Goal: Obtain resource: Download file/media

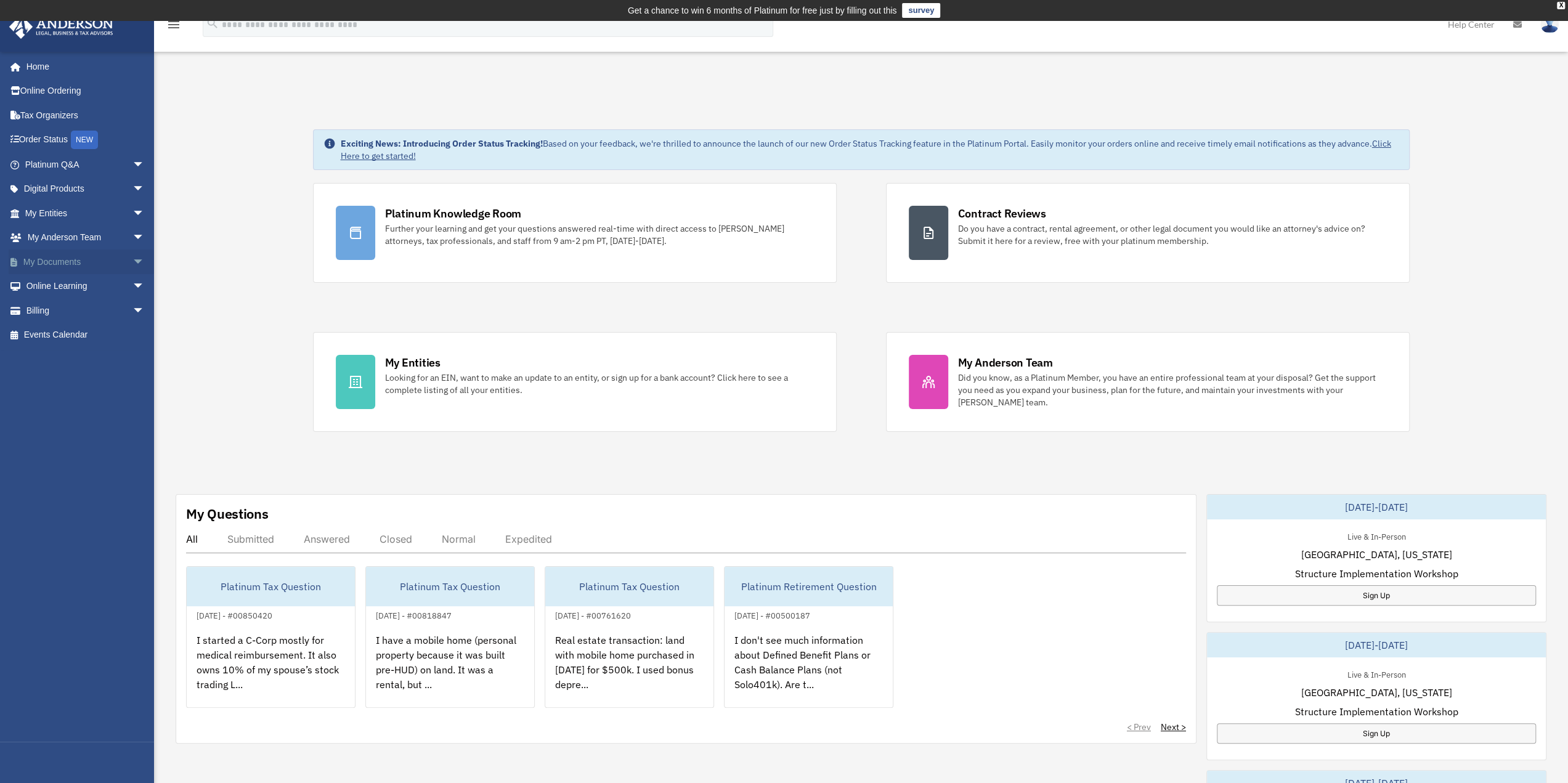
click at [38, 257] on link "My Documents arrow_drop_down" at bounding box center [86, 262] width 155 height 24
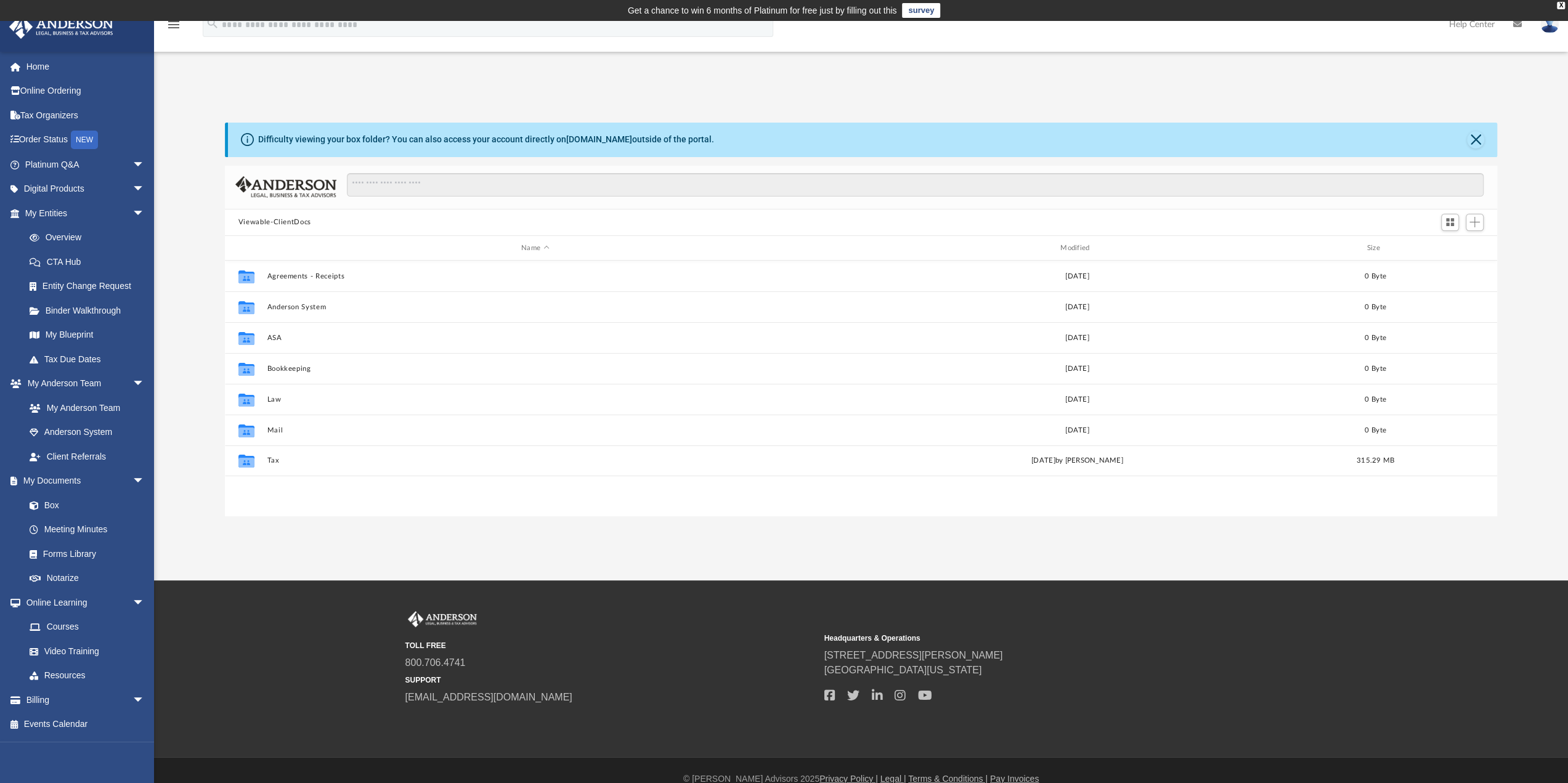
scroll to position [270, 1263]
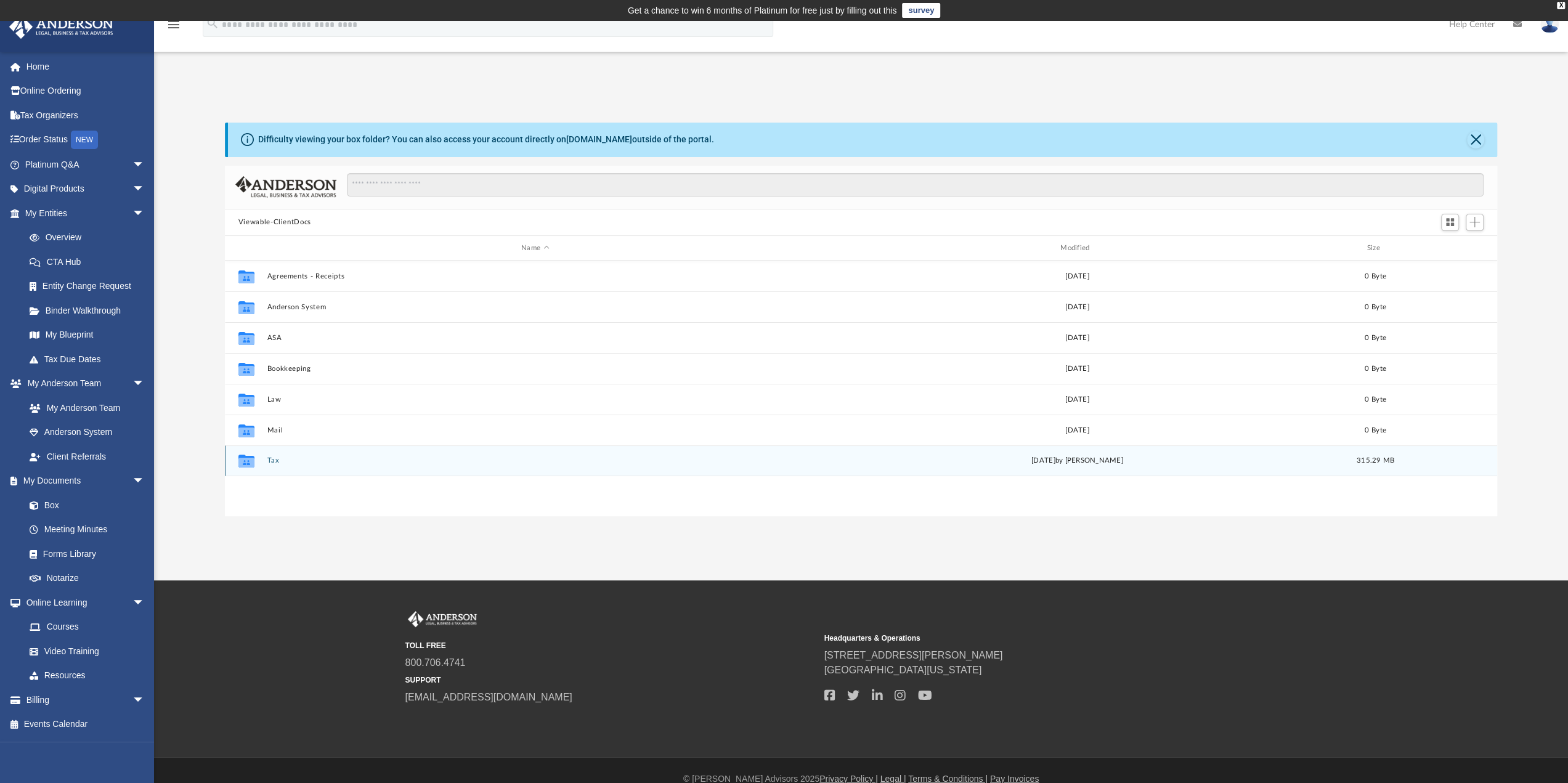
click at [276, 458] on button "Tax" at bounding box center [535, 460] width 536 height 8
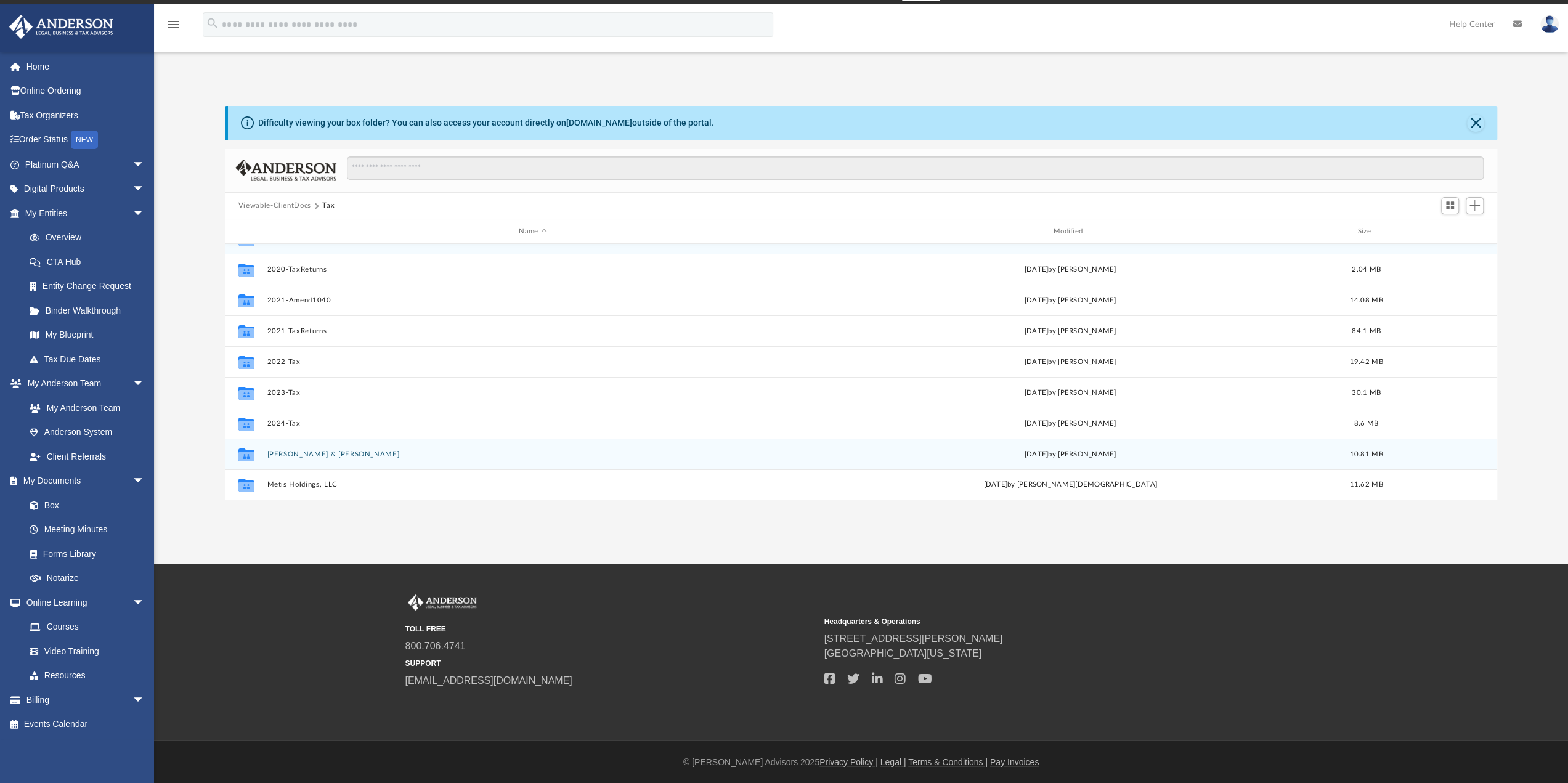
scroll to position [17, 0]
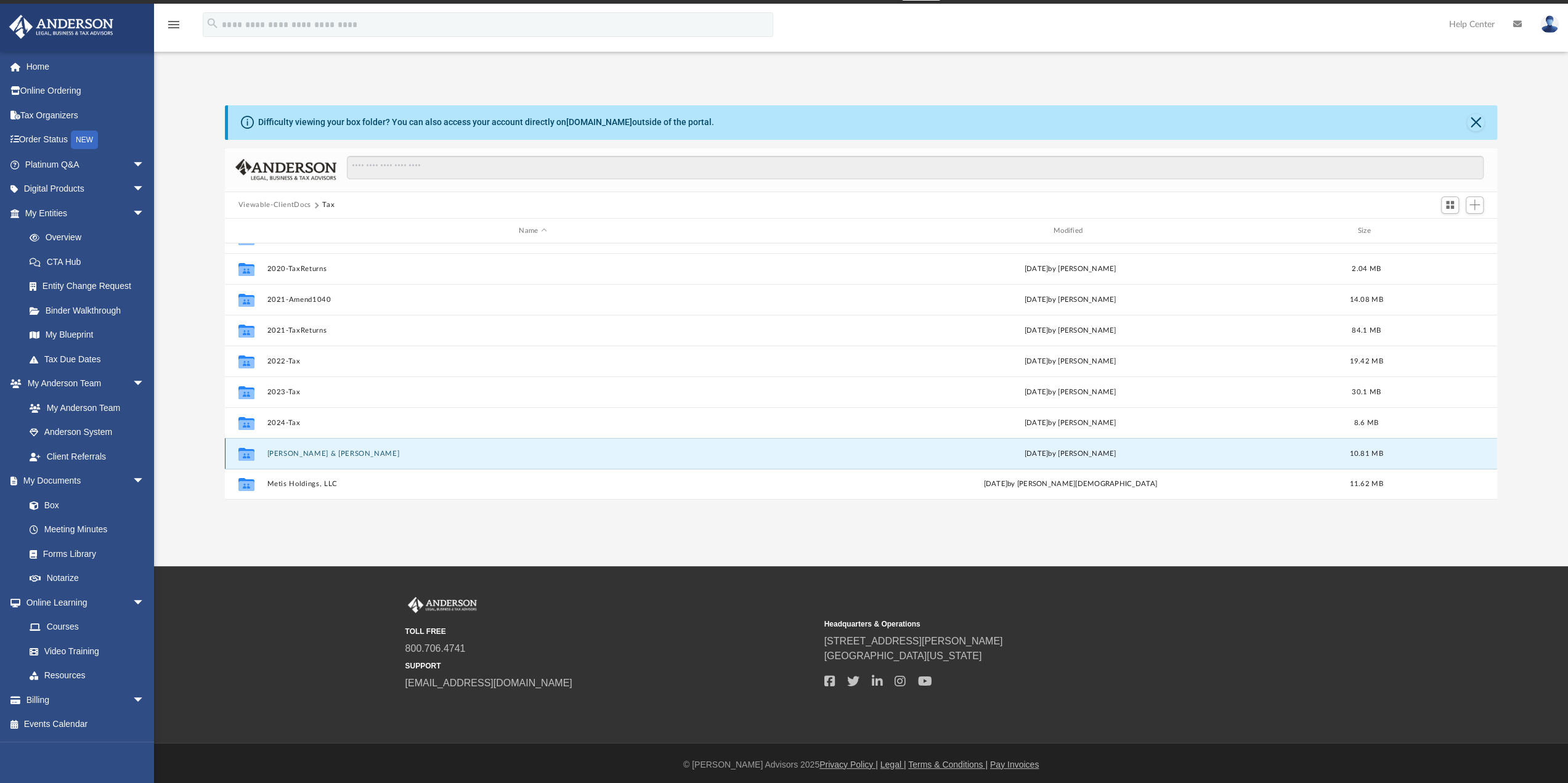
click at [326, 453] on button "[PERSON_NAME] & [PERSON_NAME]" at bounding box center [533, 453] width 532 height 8
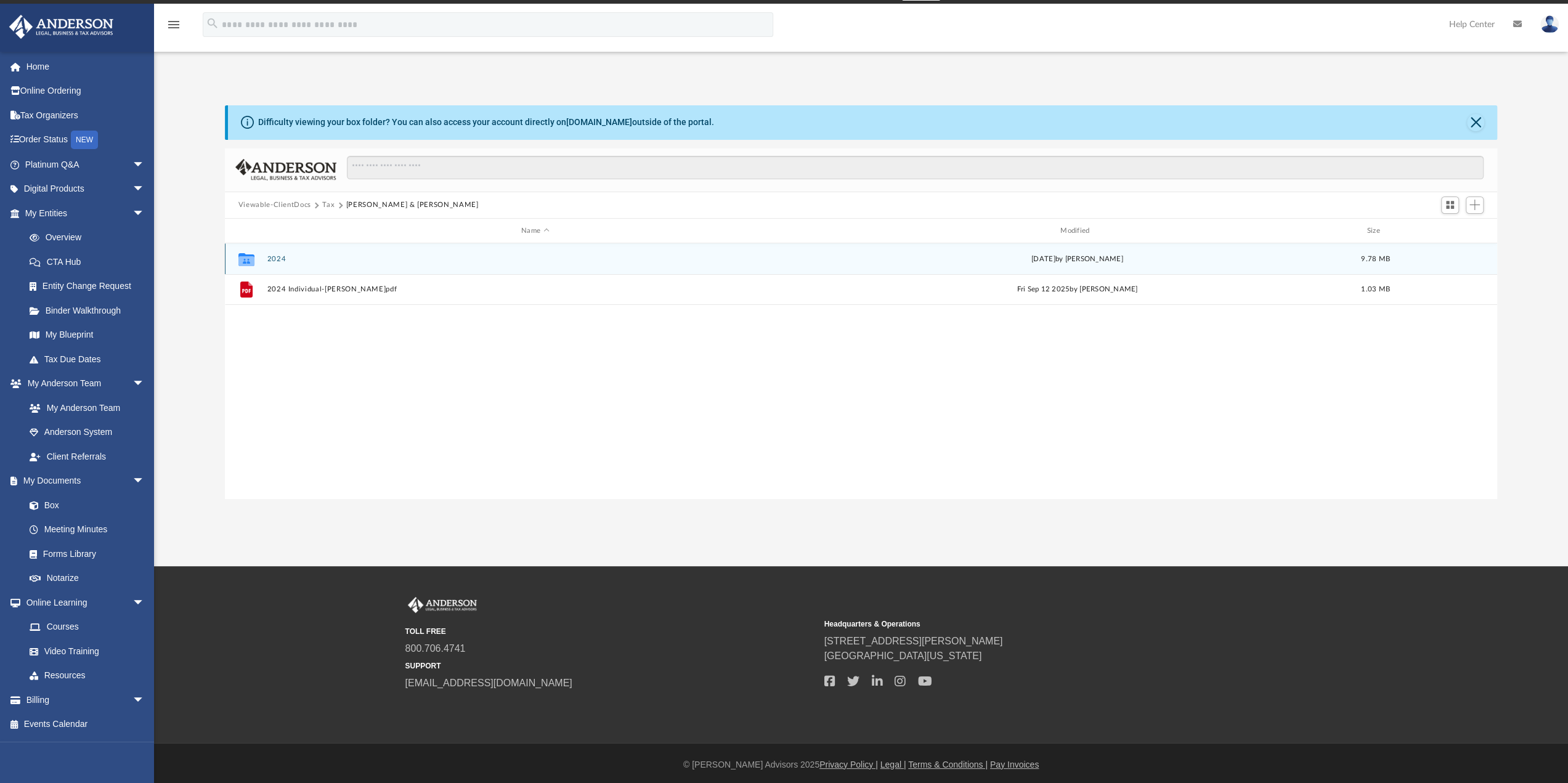
scroll to position [0, 0]
click at [270, 257] on button "2024" at bounding box center [535, 259] width 536 height 8
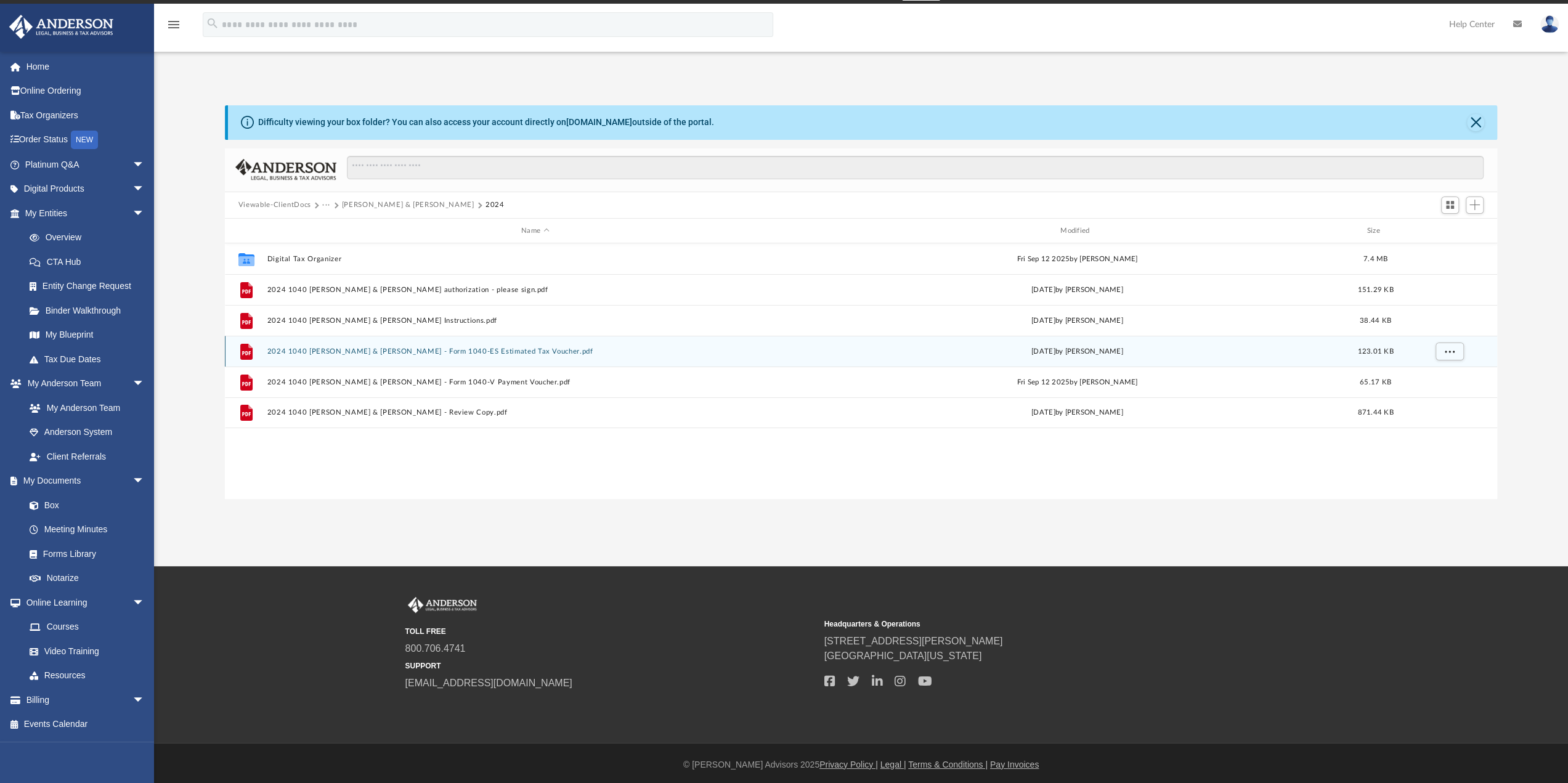
click at [508, 351] on button "2024 1040 [PERSON_NAME] & [PERSON_NAME] - Form 1040-ES Estimated Tax Voucher.pdf" at bounding box center [535, 351] width 536 height 8
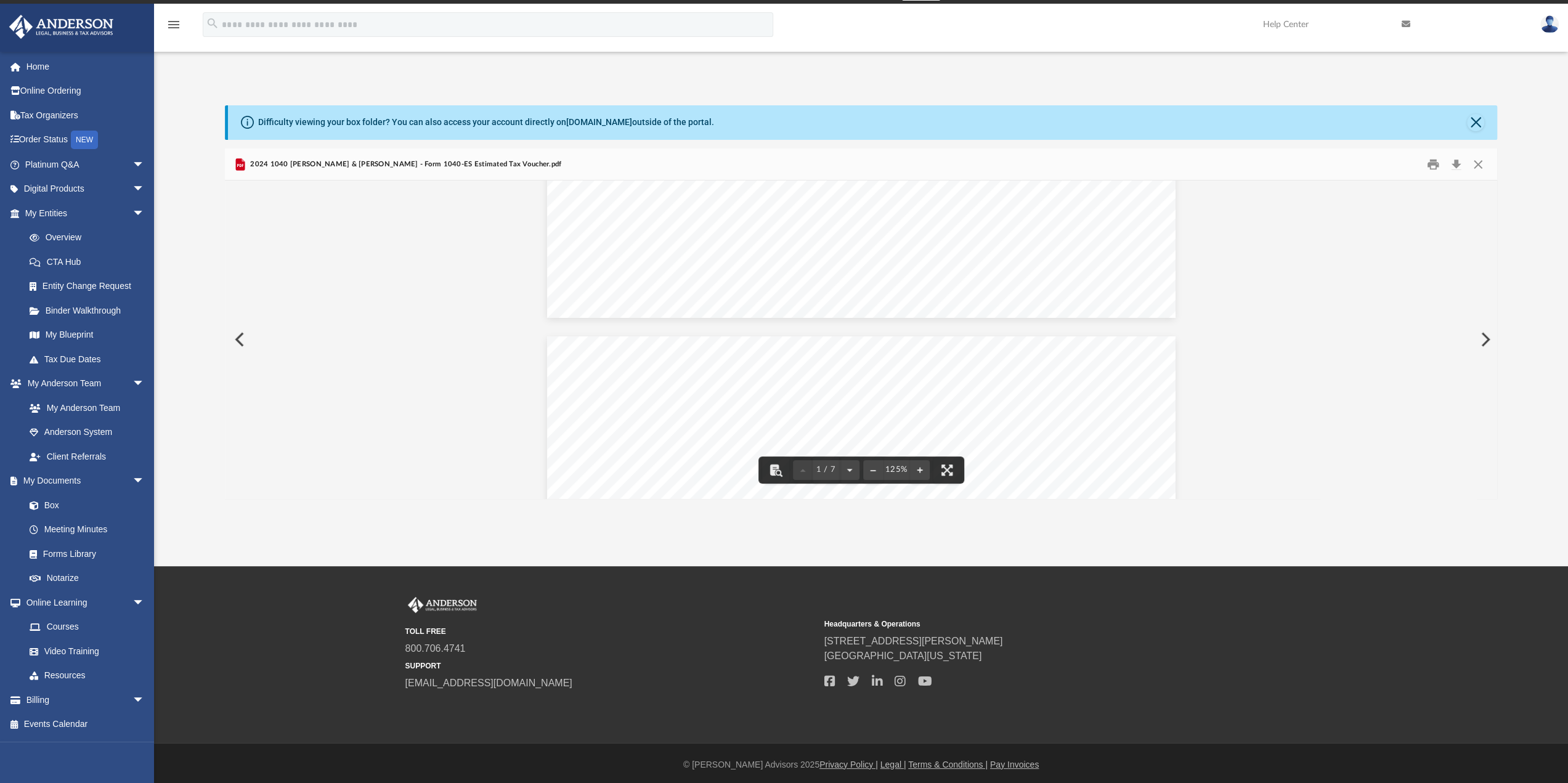
scroll to position [863, 0]
